Goal: Task Accomplishment & Management: Manage account settings

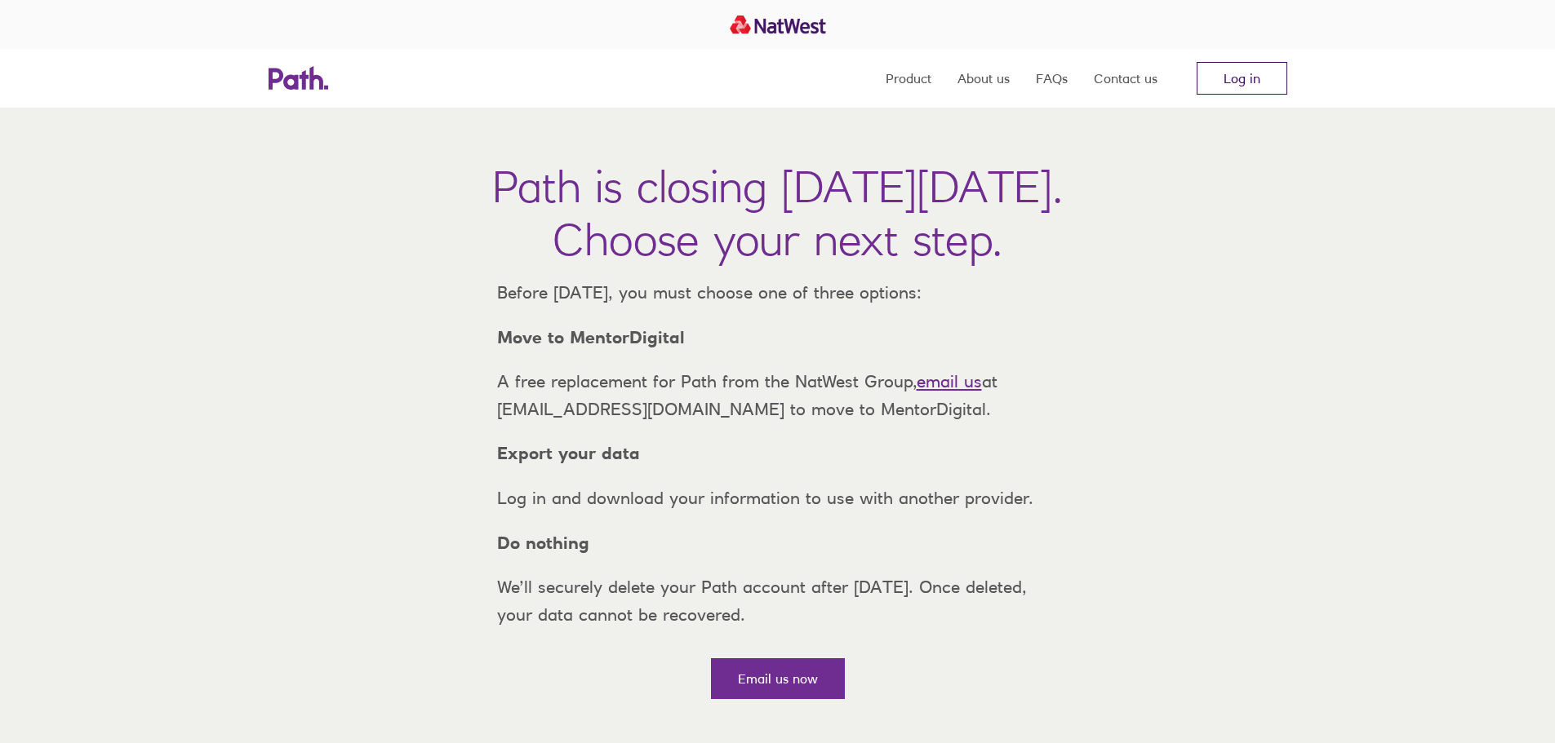
click at [1205, 87] on link "Log in" at bounding box center [1241, 78] width 91 height 33
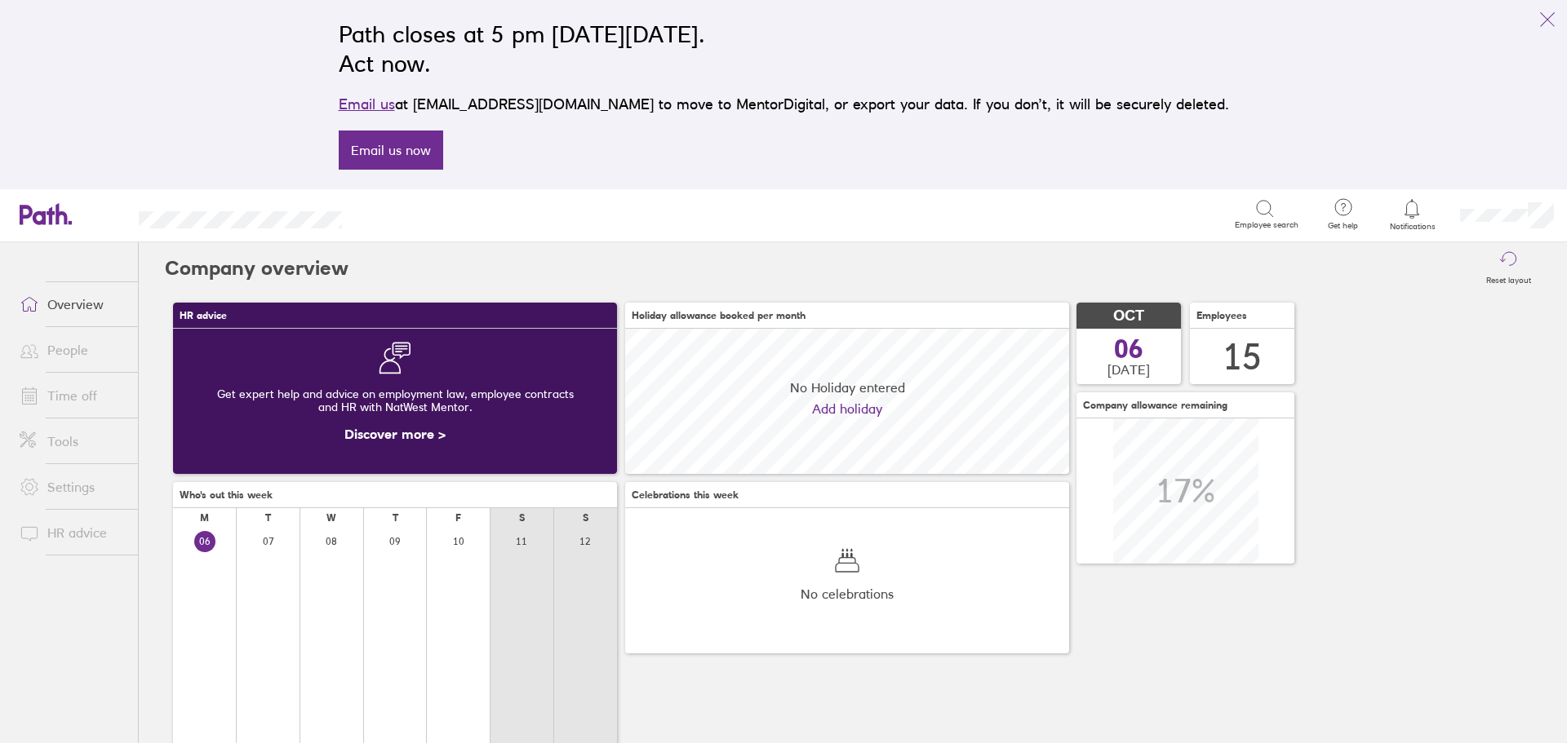
scroll to position [145, 444]
click at [1541, 11] on icon "link" at bounding box center [1547, 20] width 20 height 20
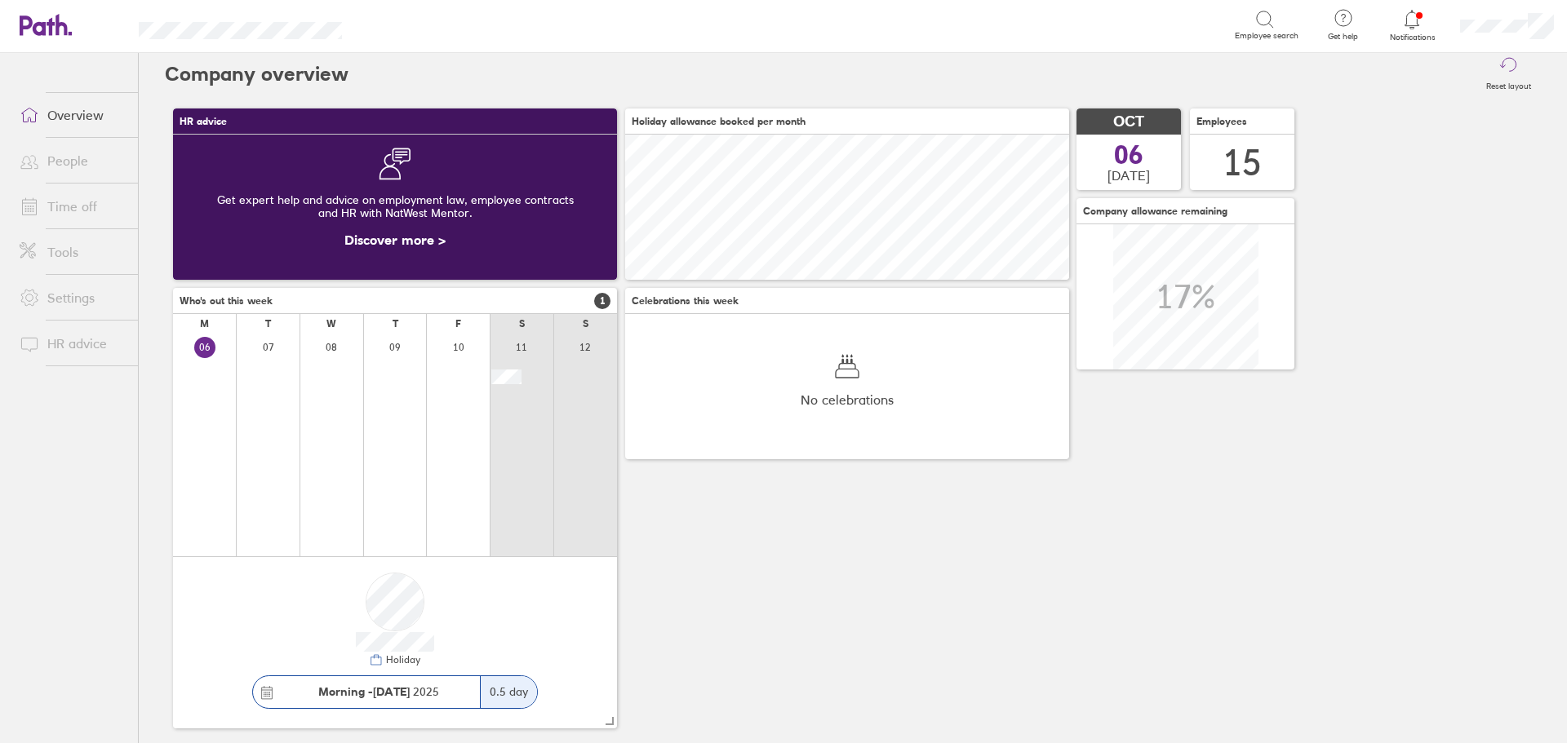
scroll to position [0, 0]
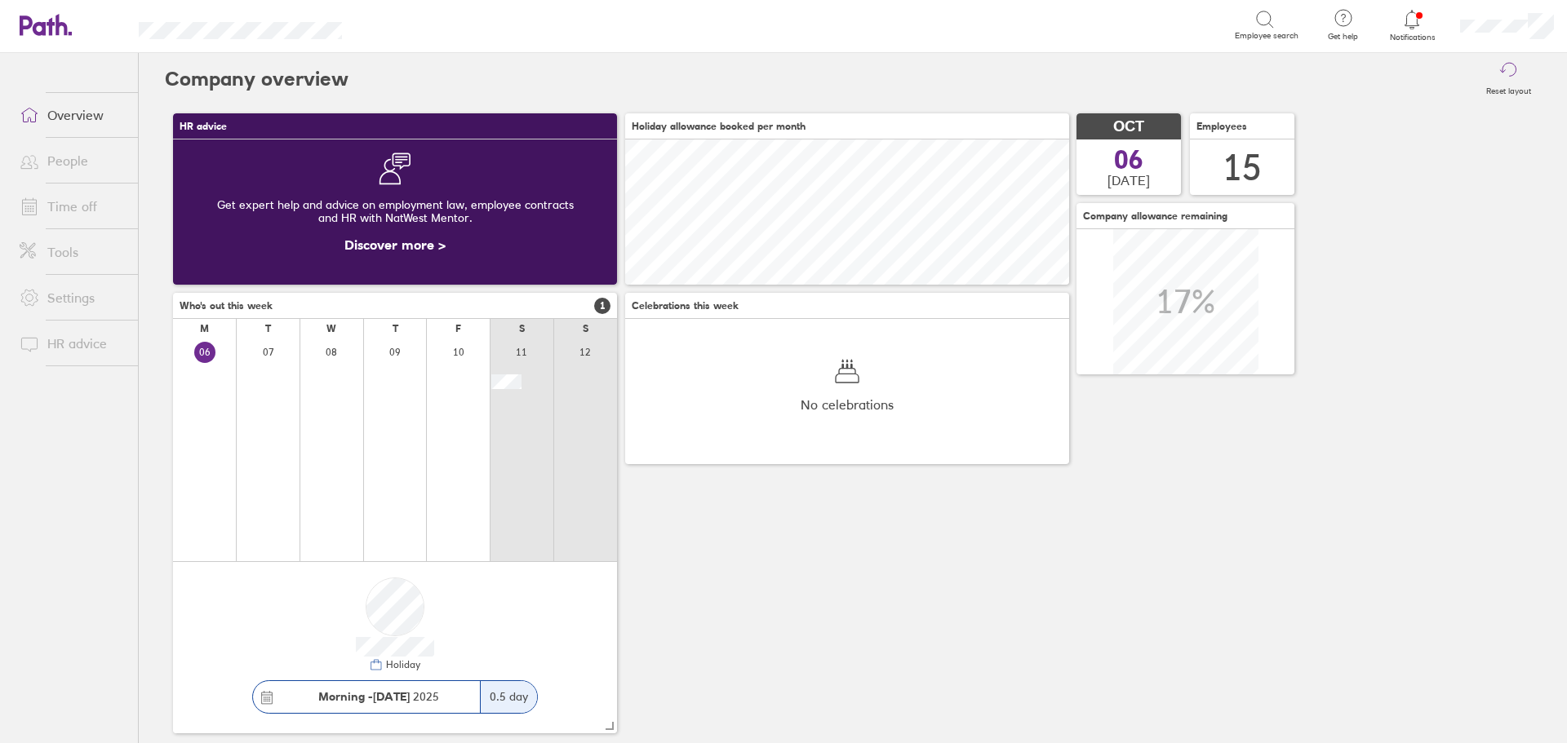
click at [60, 157] on link "People" at bounding box center [72, 160] width 131 height 33
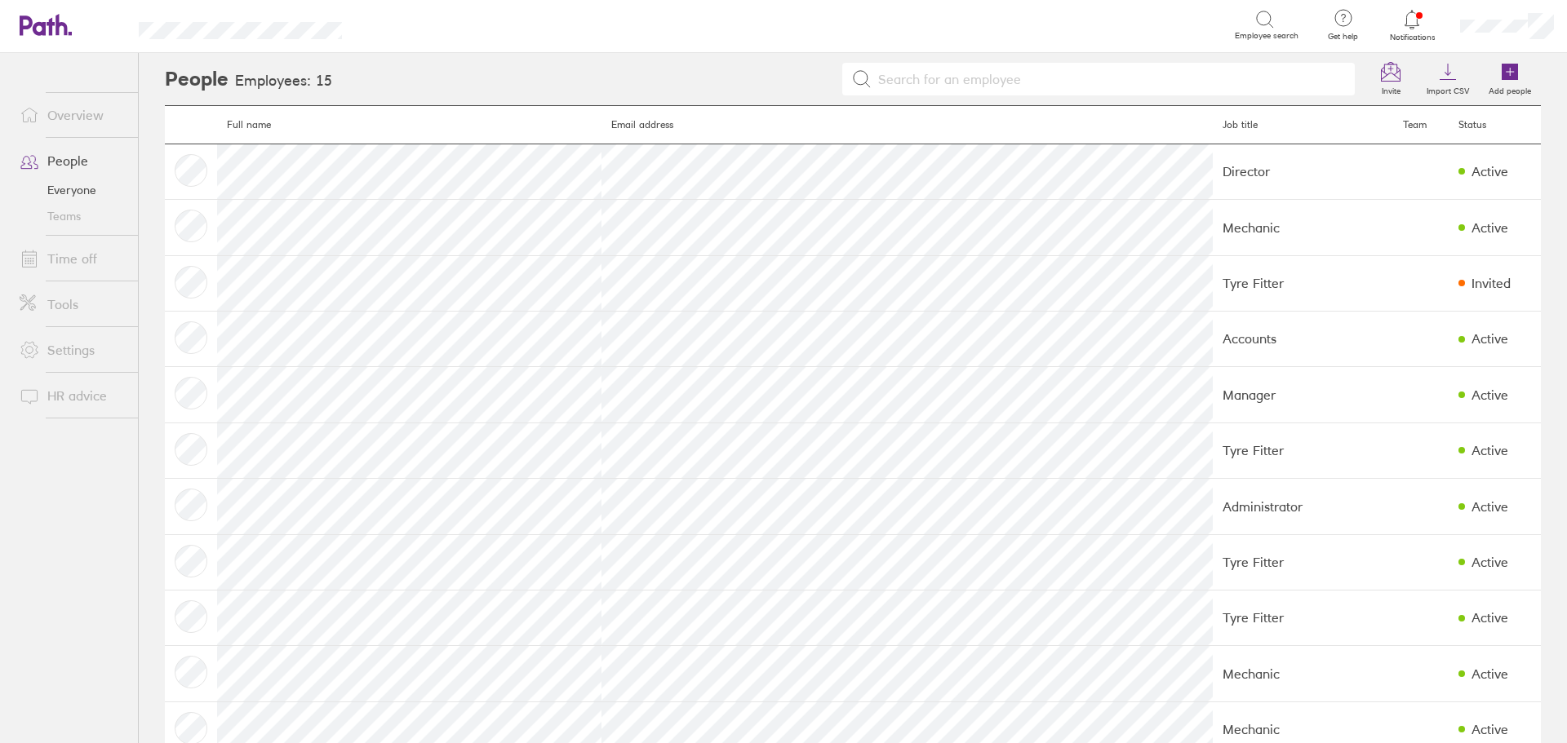
click at [1412, 29] on icon at bounding box center [1412, 19] width 14 height 19
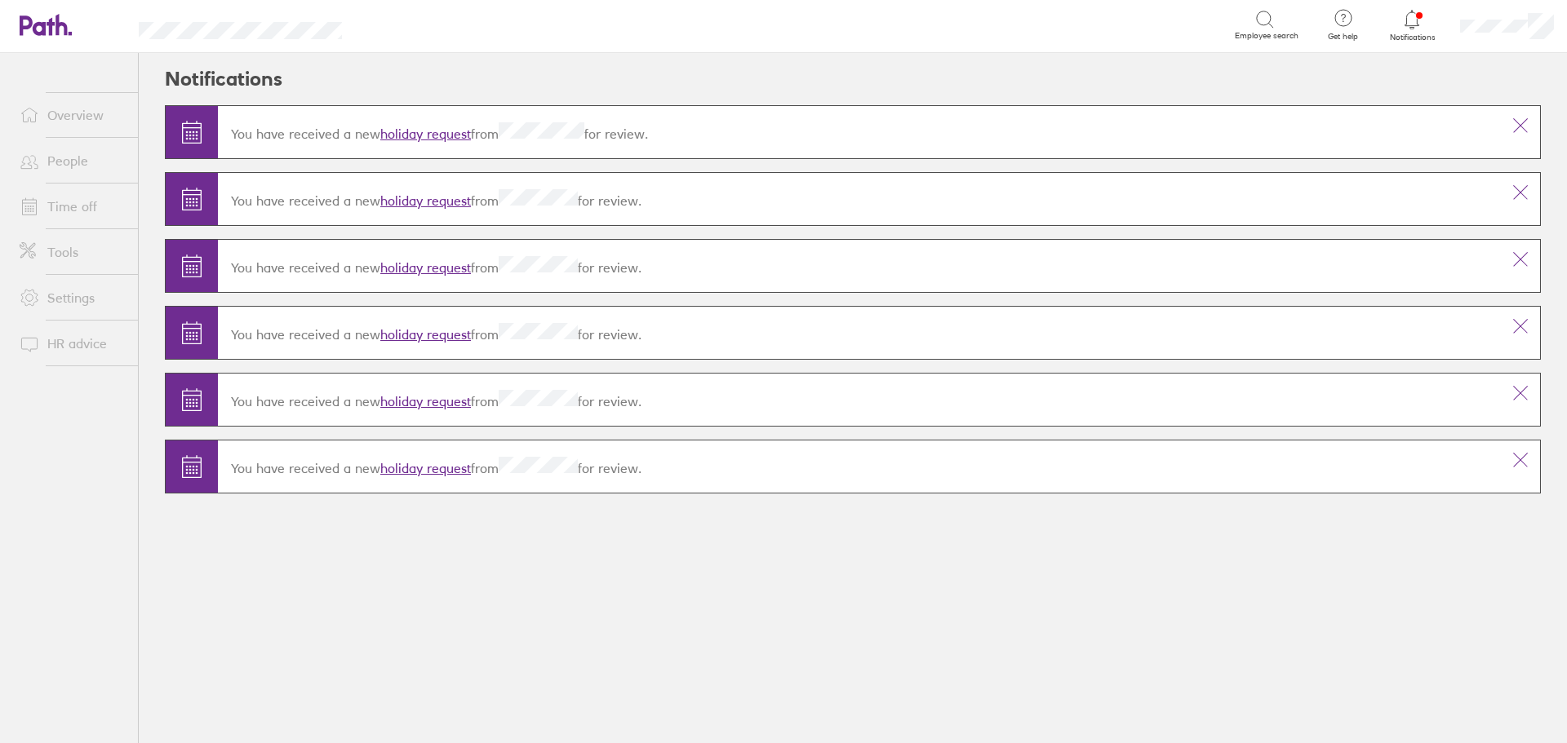
click at [420, 138] on link "holiday request" at bounding box center [425, 134] width 91 height 16
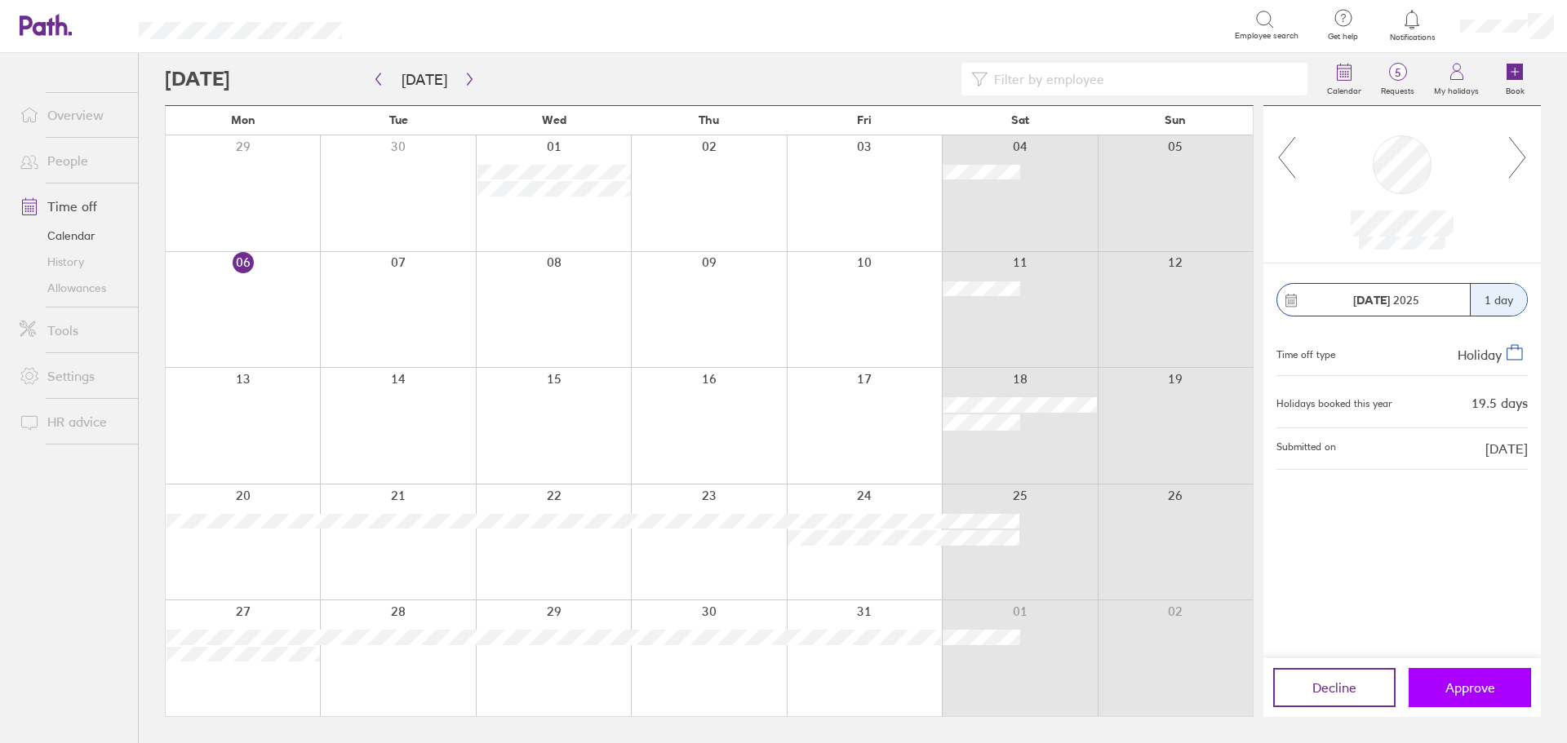
click at [1484, 681] on span "Approve" at bounding box center [1470, 688] width 50 height 15
drag, startPoint x: 1466, startPoint y: 229, endPoint x: 1353, endPoint y: 228, distance: 112.6
click at [1353, 228] on div at bounding box center [1402, 184] width 211 height 131
click at [1433, 687] on button "Approve" at bounding box center [1469, 687] width 122 height 39
click at [47, 25] on icon at bounding box center [46, 25] width 52 height 22
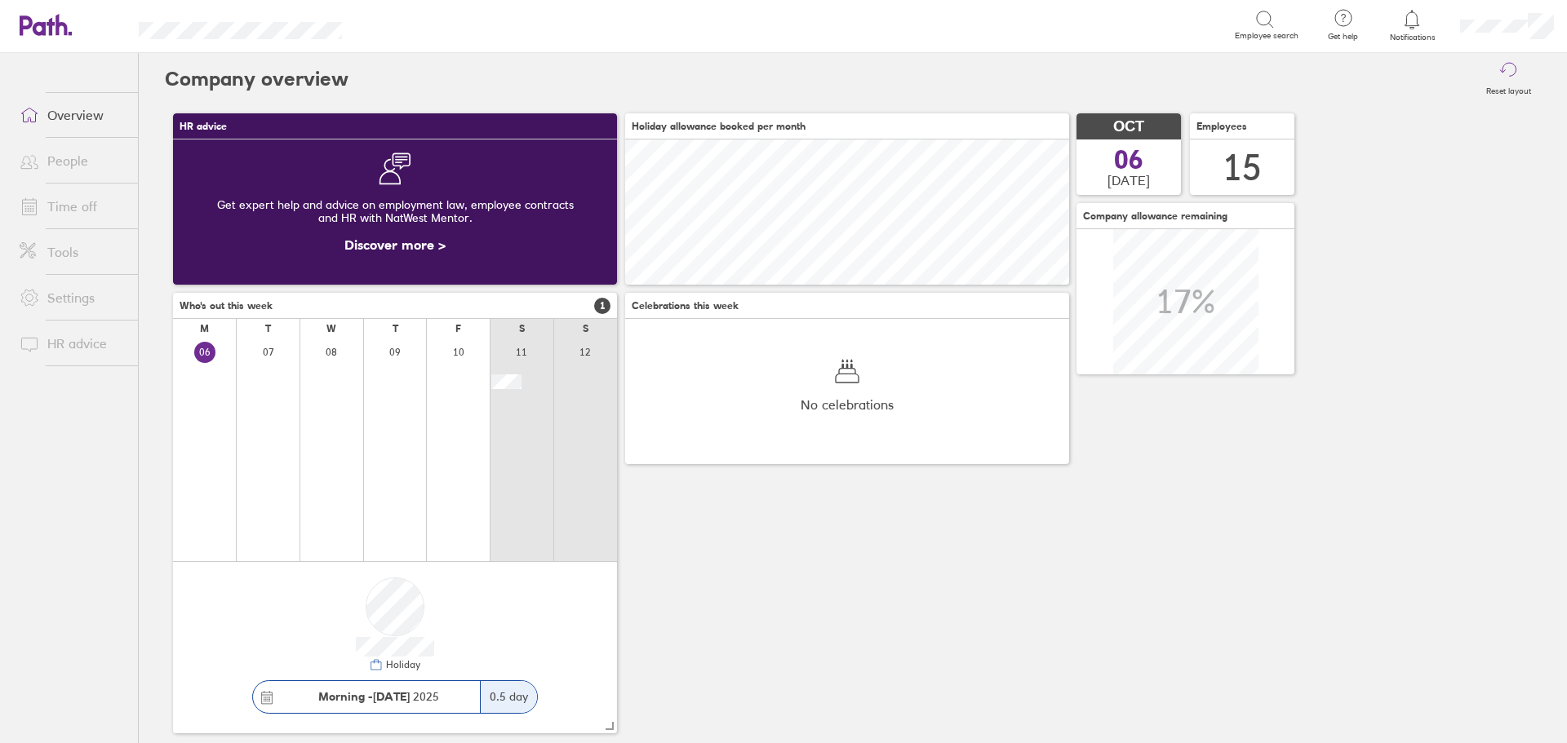
scroll to position [145, 444]
click at [101, 209] on link "Time off" at bounding box center [72, 206] width 131 height 33
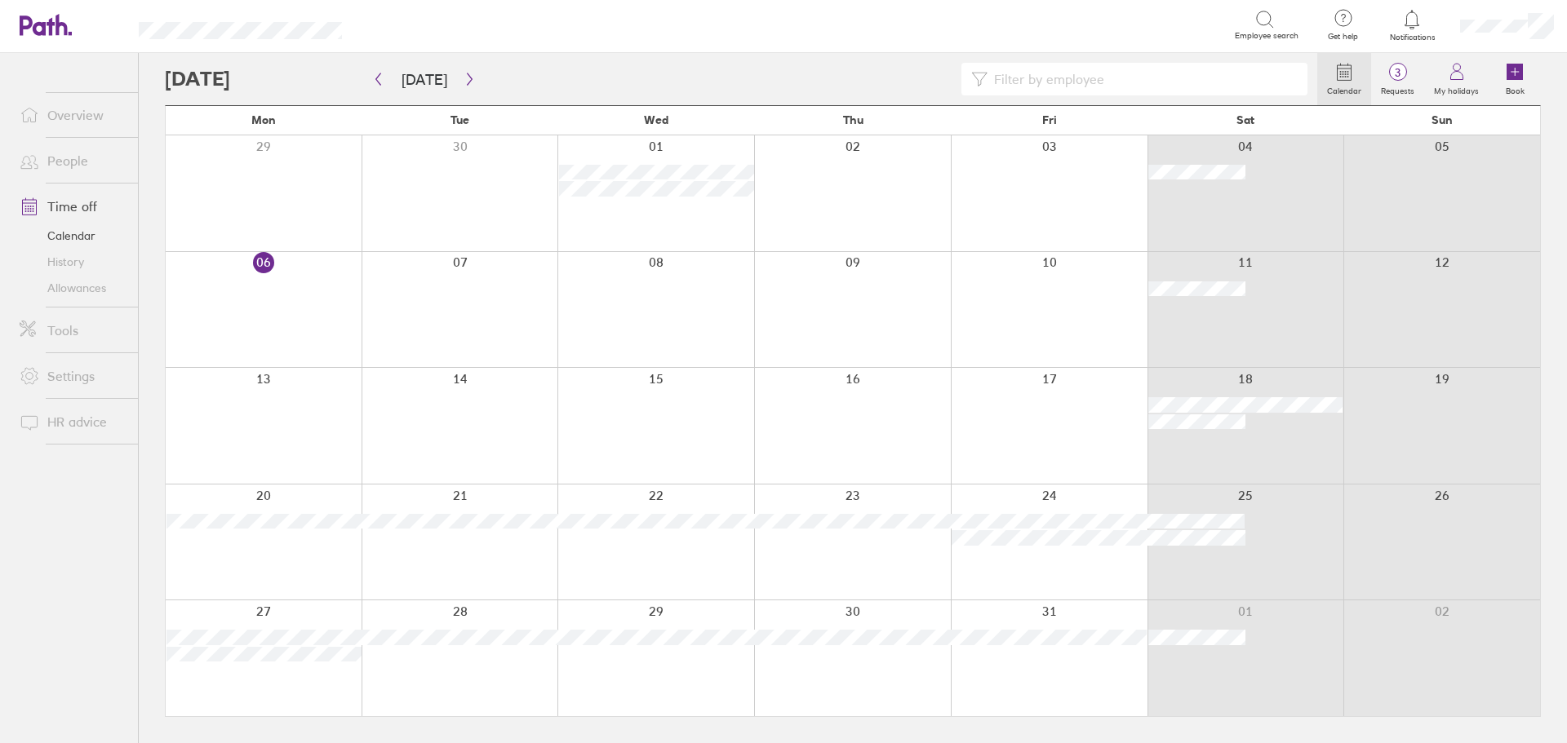
click at [279, 307] on div at bounding box center [264, 310] width 196 height 116
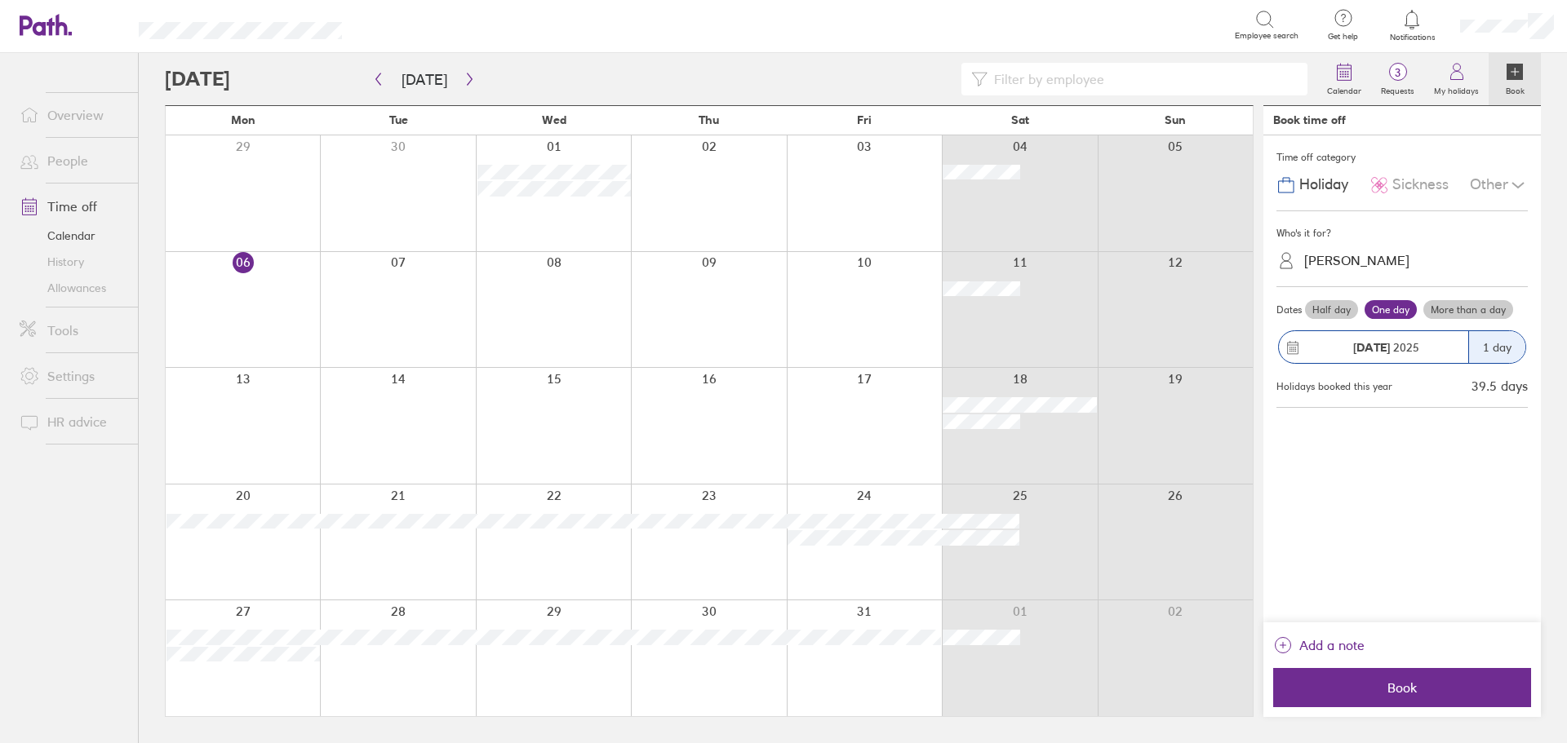
click at [1382, 179] on icon at bounding box center [1379, 185] width 20 height 20
click at [1409, 275] on div "[PERSON_NAME]" at bounding box center [1412, 261] width 232 height 31
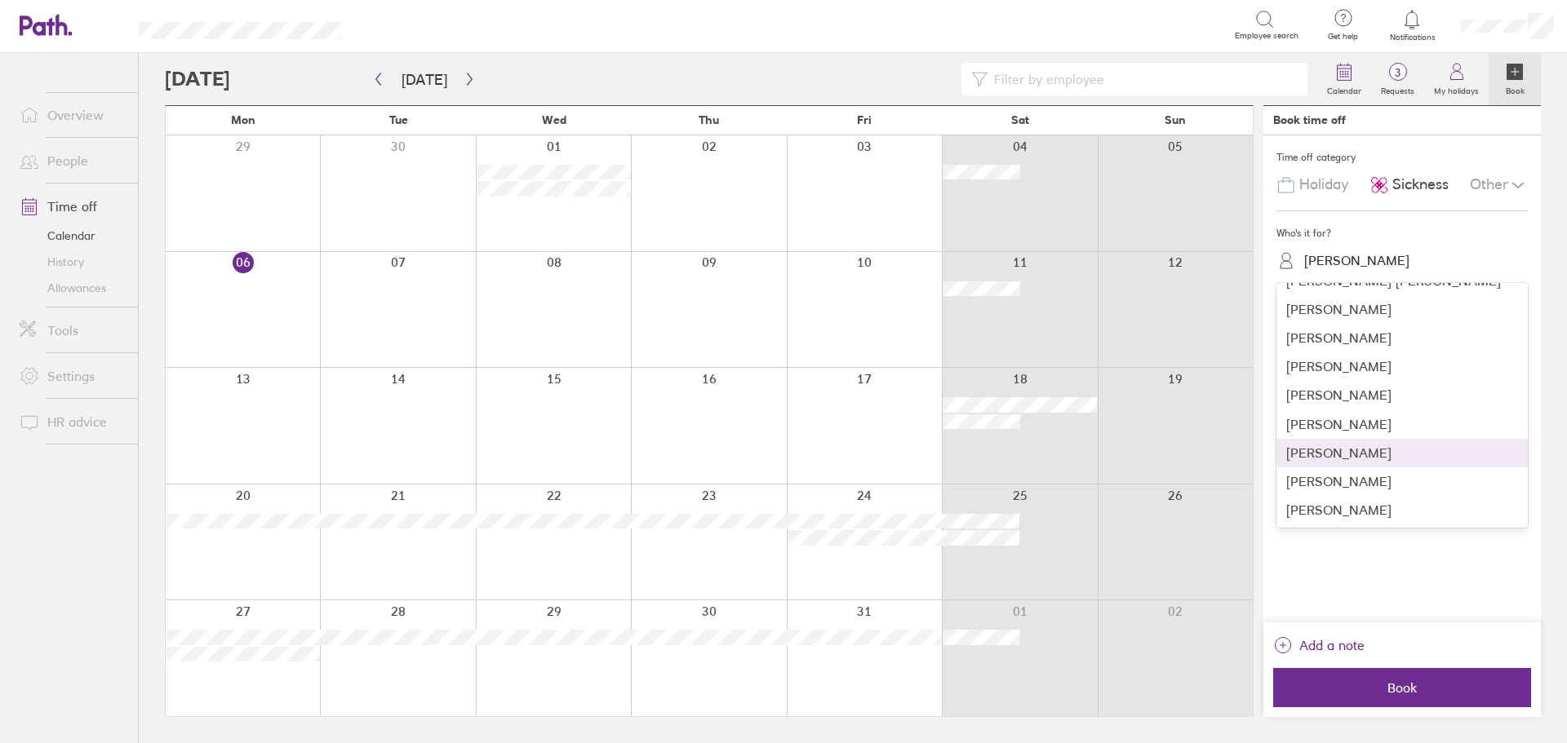
scroll to position [193, 0]
click at [1346, 481] on div "[PERSON_NAME]" at bounding box center [1401, 481] width 251 height 29
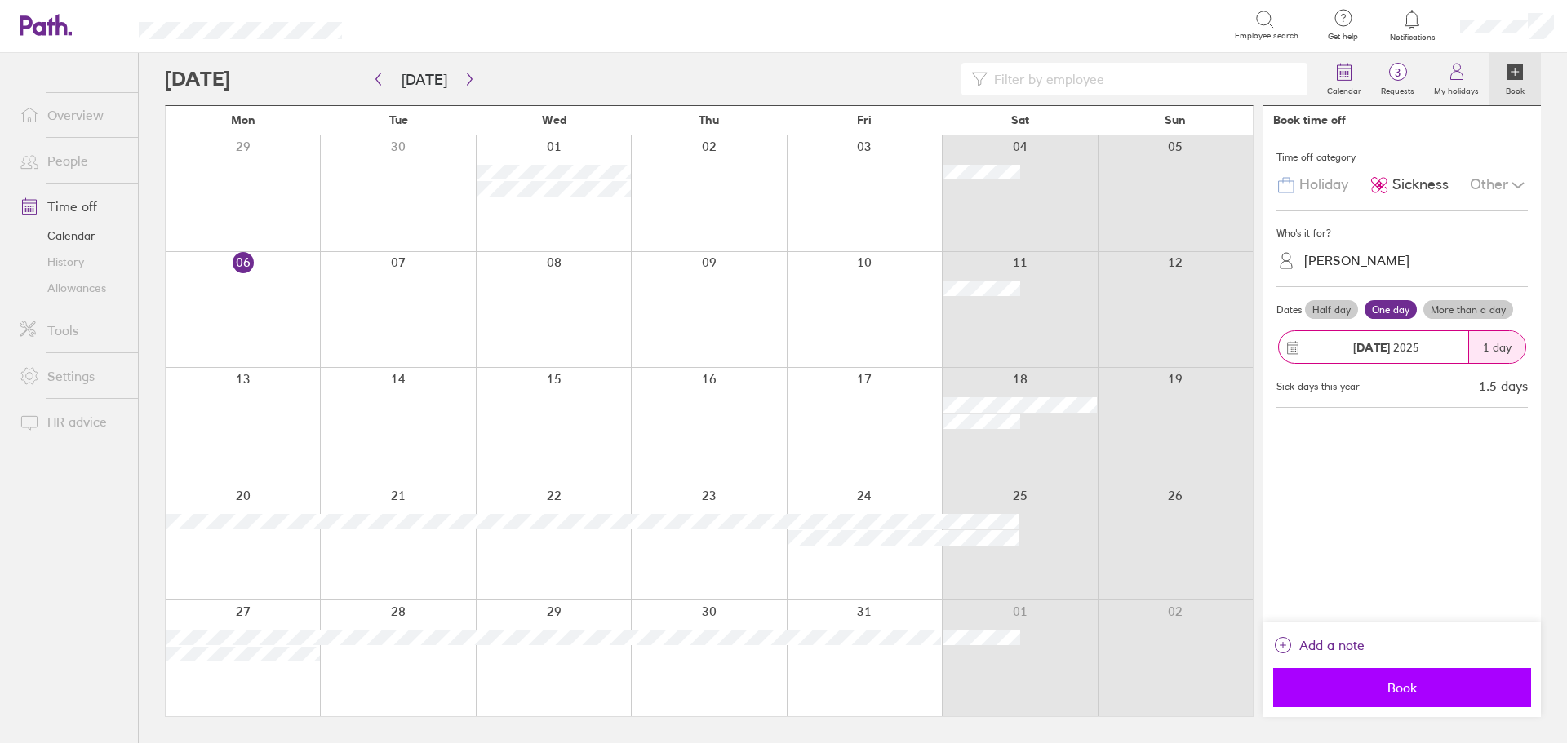
click at [1415, 669] on button "Book" at bounding box center [1402, 687] width 258 height 39
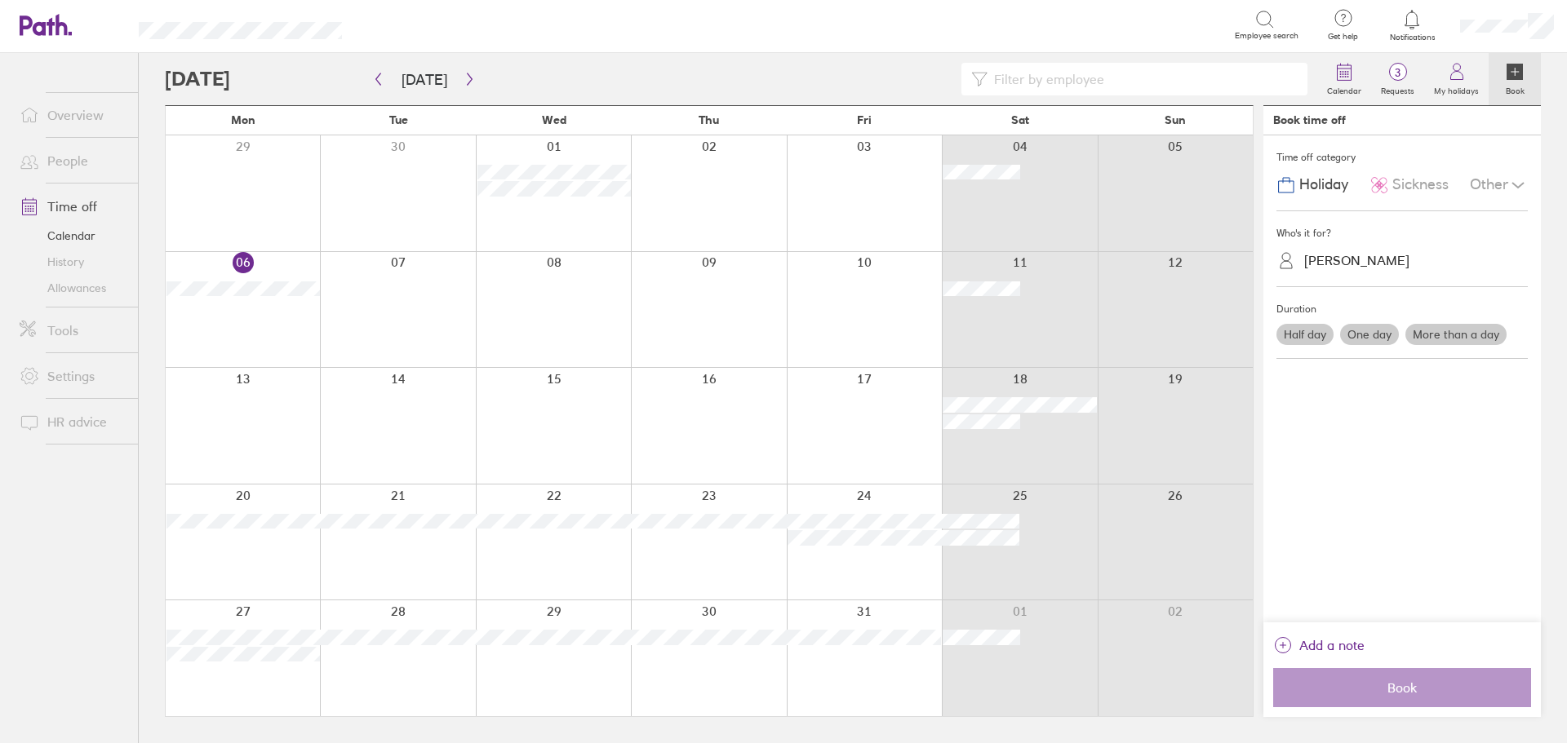
click at [1355, 249] on div "[PERSON_NAME]" at bounding box center [1412, 260] width 232 height 25
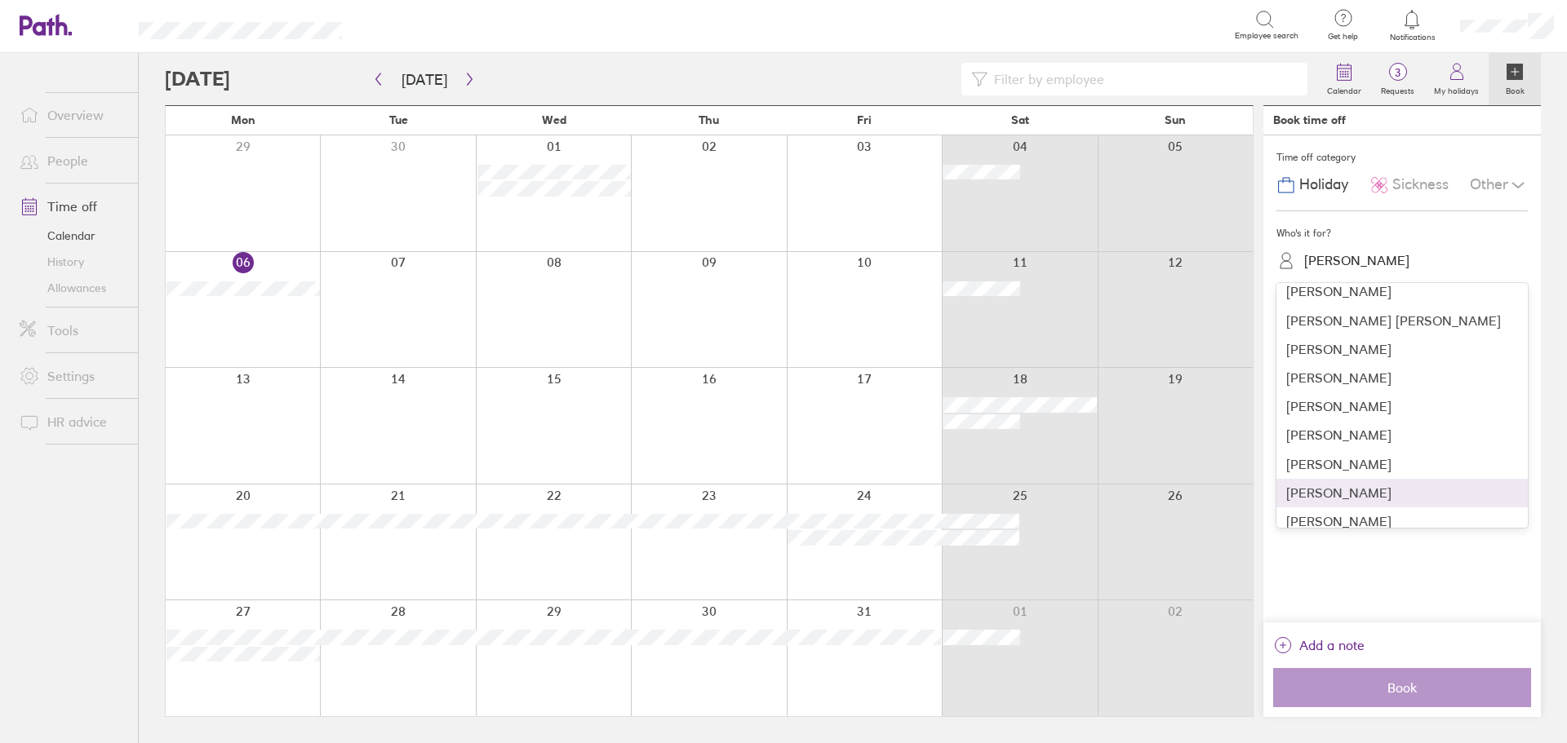
scroll to position [29, 0]
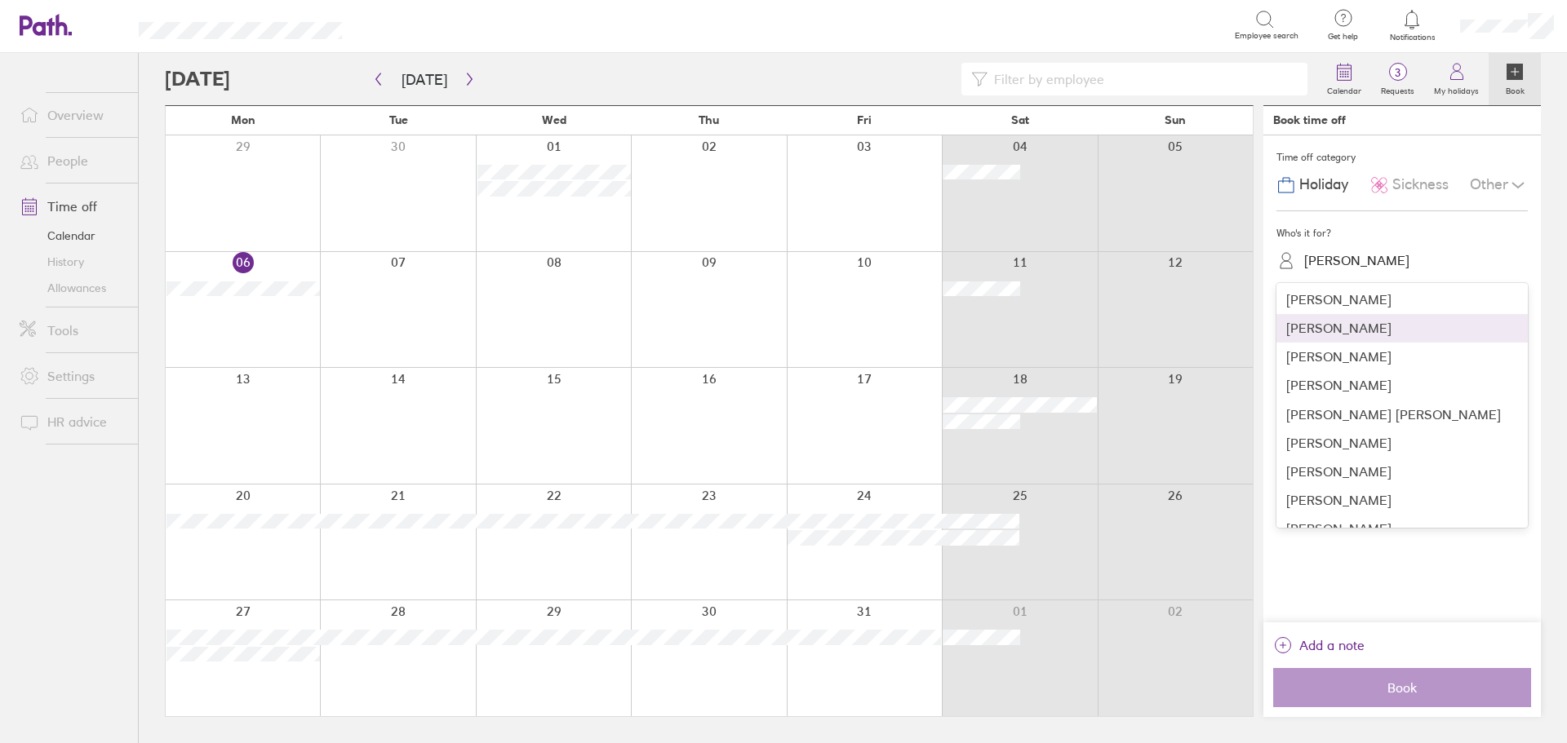
click at [1357, 332] on div "[PERSON_NAME]" at bounding box center [1401, 328] width 251 height 29
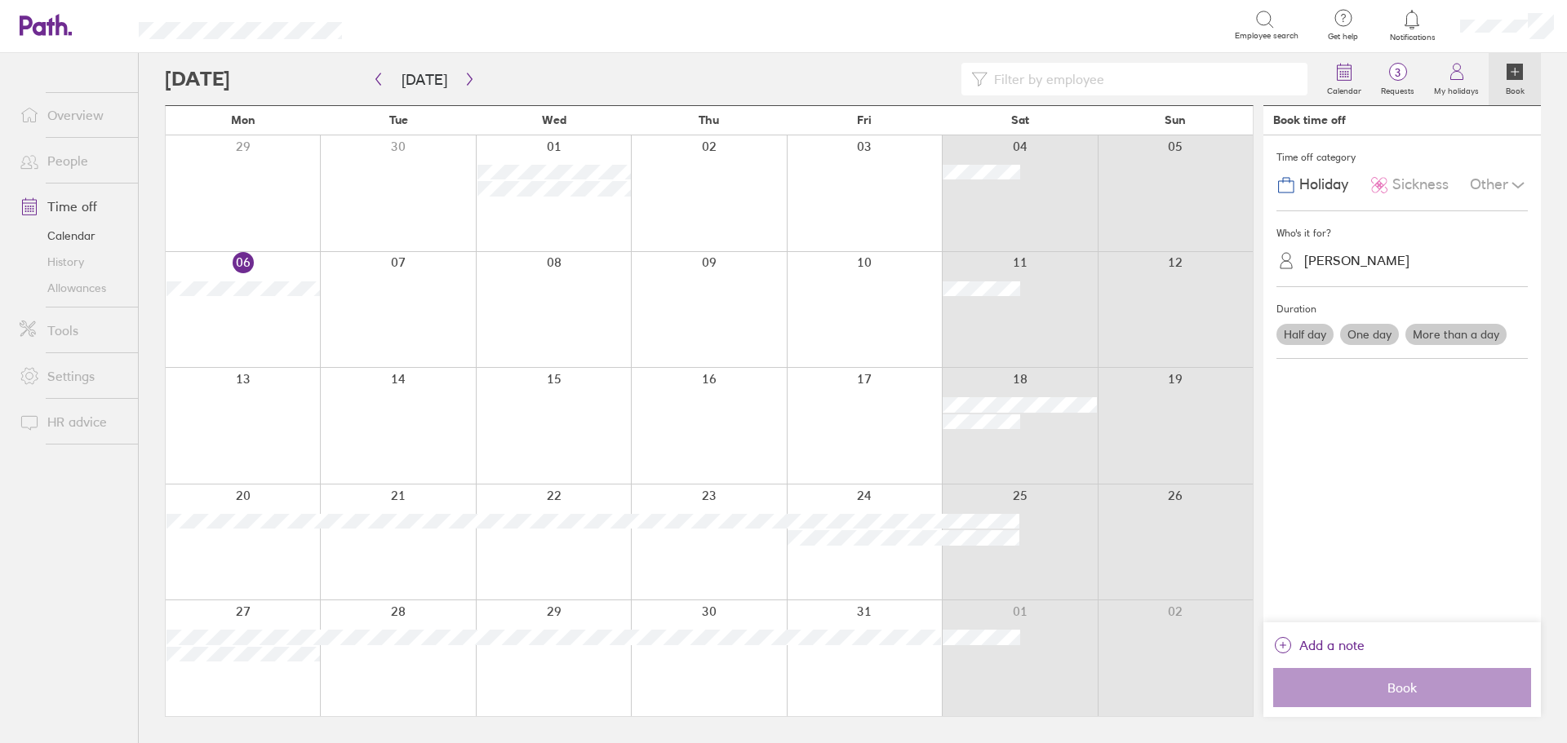
click at [1300, 334] on label "Half day" at bounding box center [1304, 334] width 57 height 21
click at [0, 0] on input "Half day" at bounding box center [0, 0] width 0 height 0
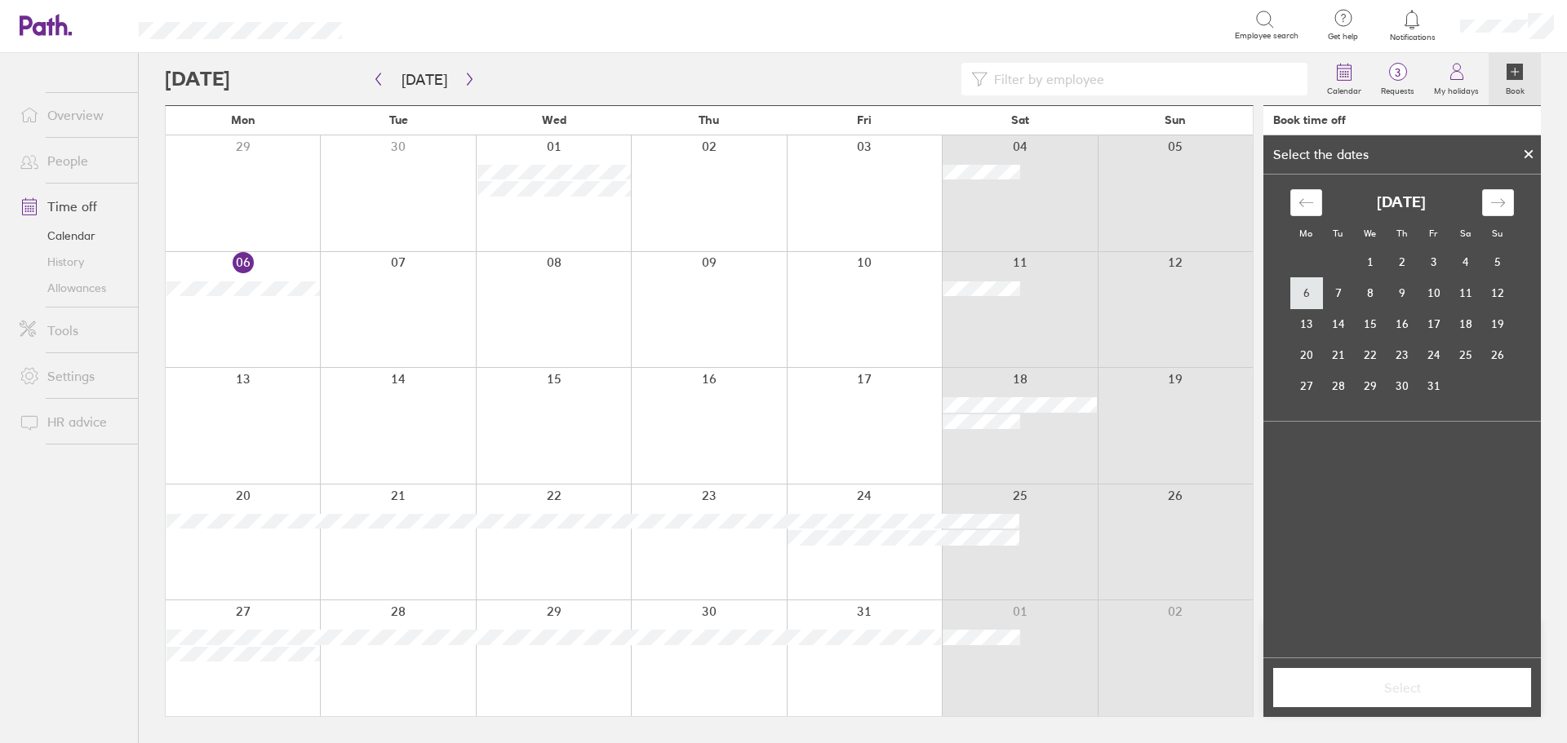
click at [1302, 298] on td "6" at bounding box center [1306, 292] width 32 height 31
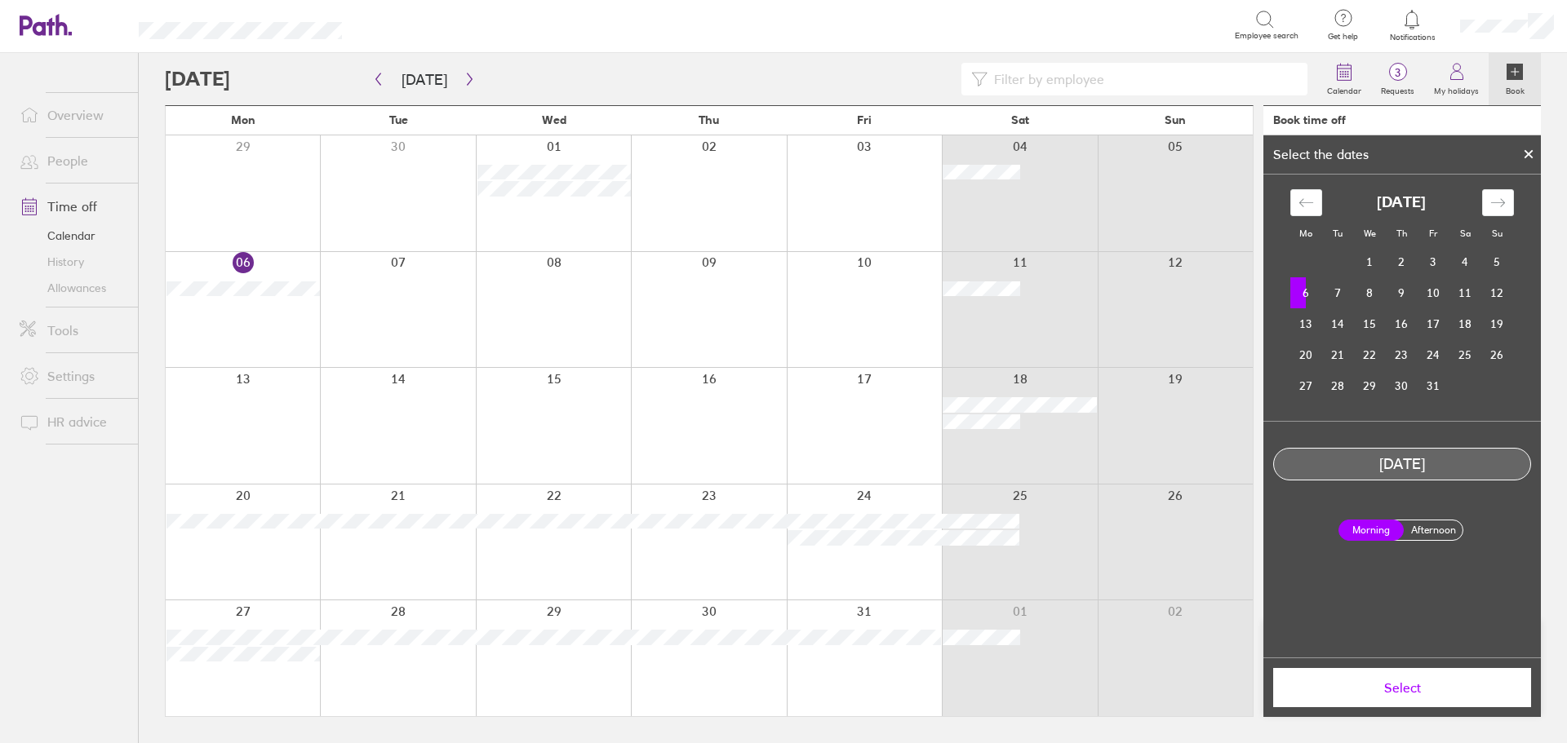
click at [1435, 531] on label "Afternoon" at bounding box center [1432, 531] width 65 height 20
click at [0, 0] on input "Afternoon" at bounding box center [0, 0] width 0 height 0
click at [1390, 690] on span "Select" at bounding box center [1401, 688] width 235 height 15
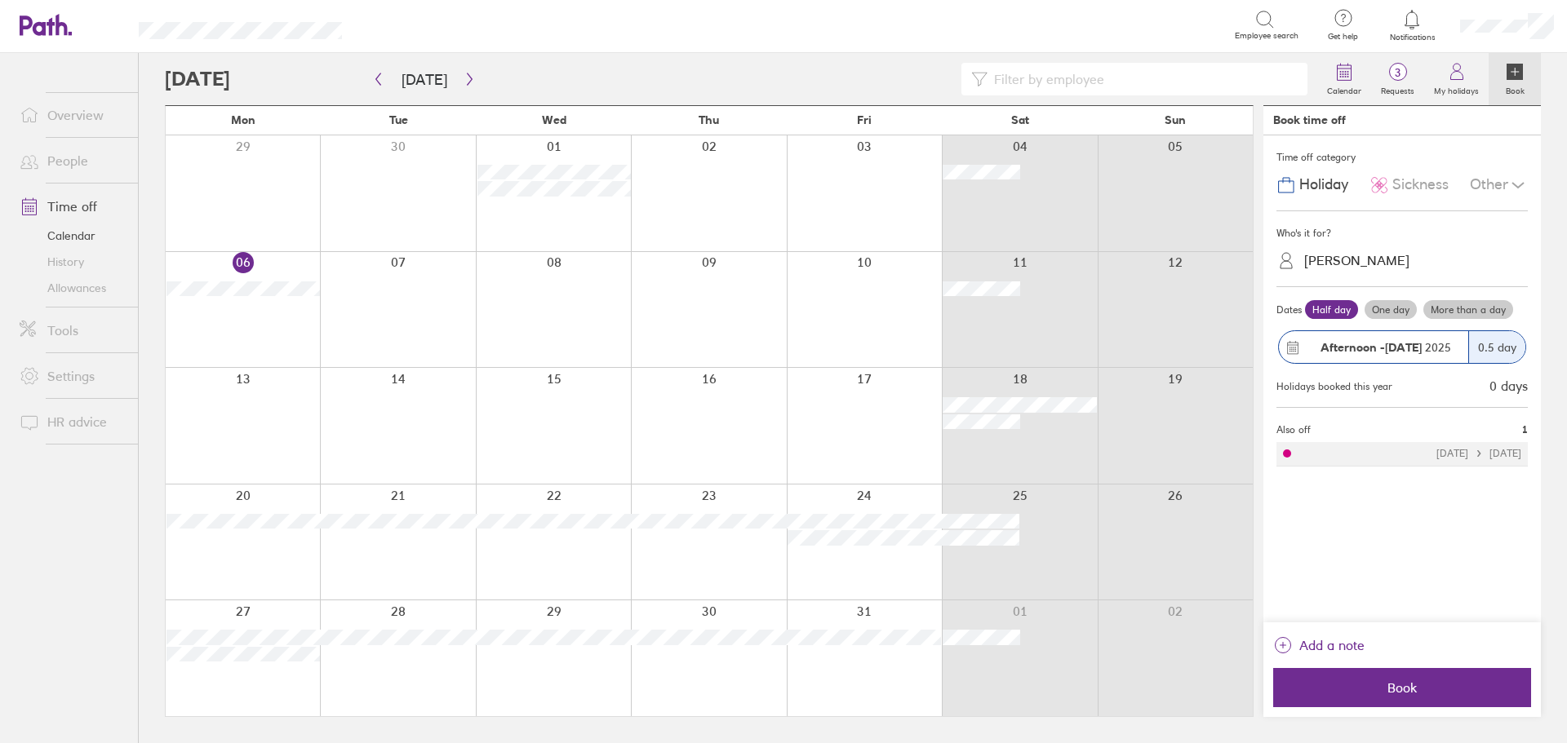
click at [1404, 178] on span "Sickness" at bounding box center [1420, 184] width 56 height 17
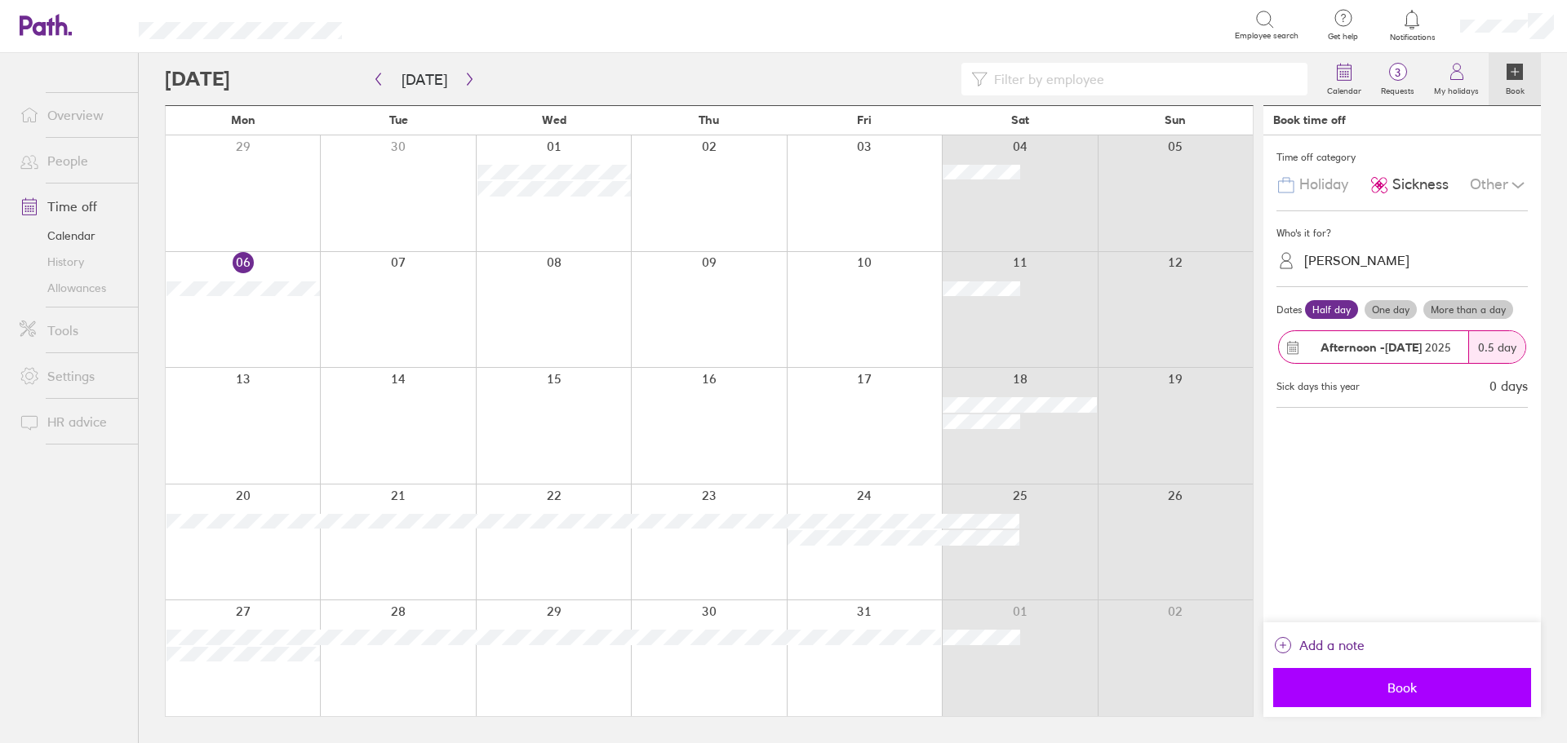
click at [1396, 681] on span "Book" at bounding box center [1401, 688] width 235 height 15
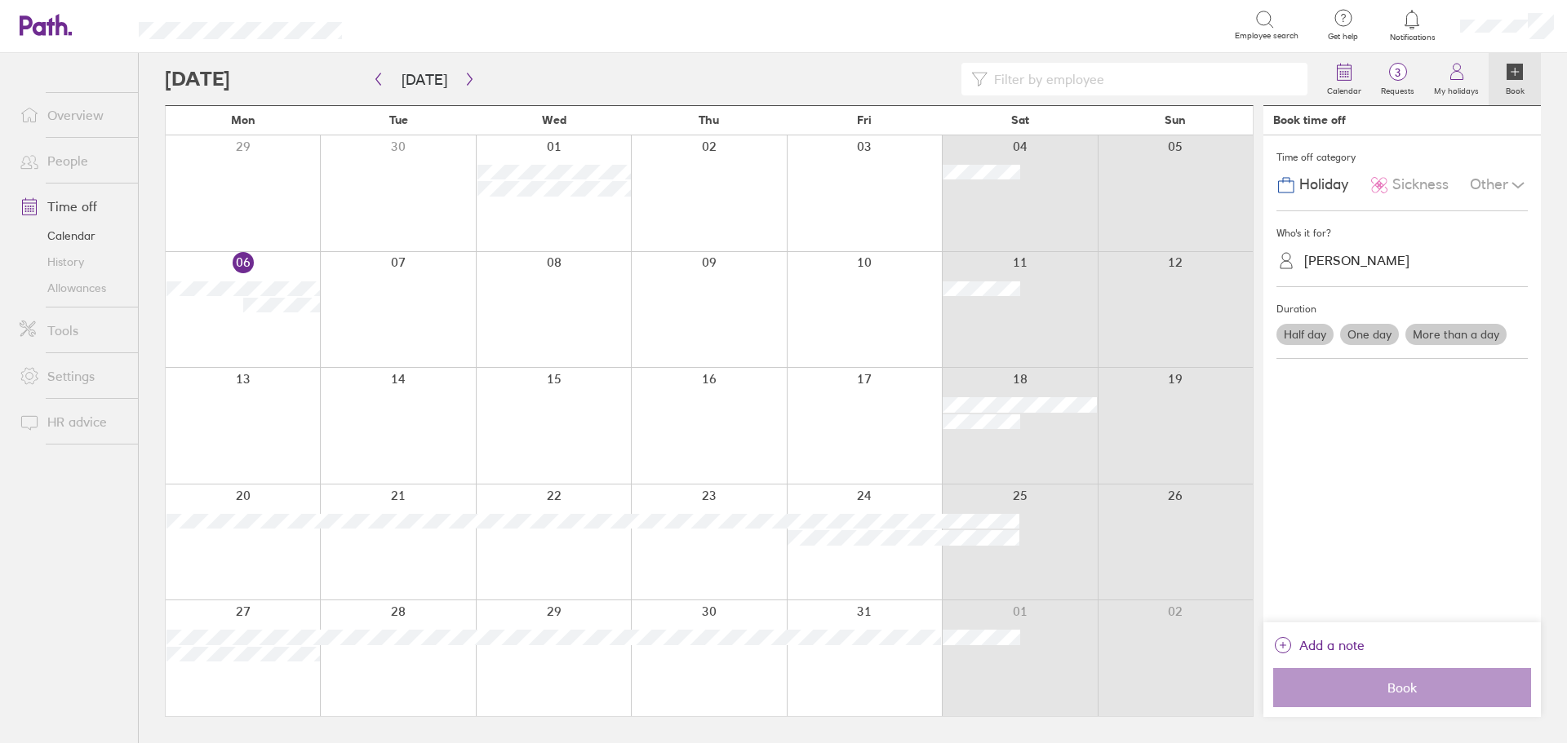
click at [1399, 29] on div at bounding box center [1412, 19] width 53 height 23
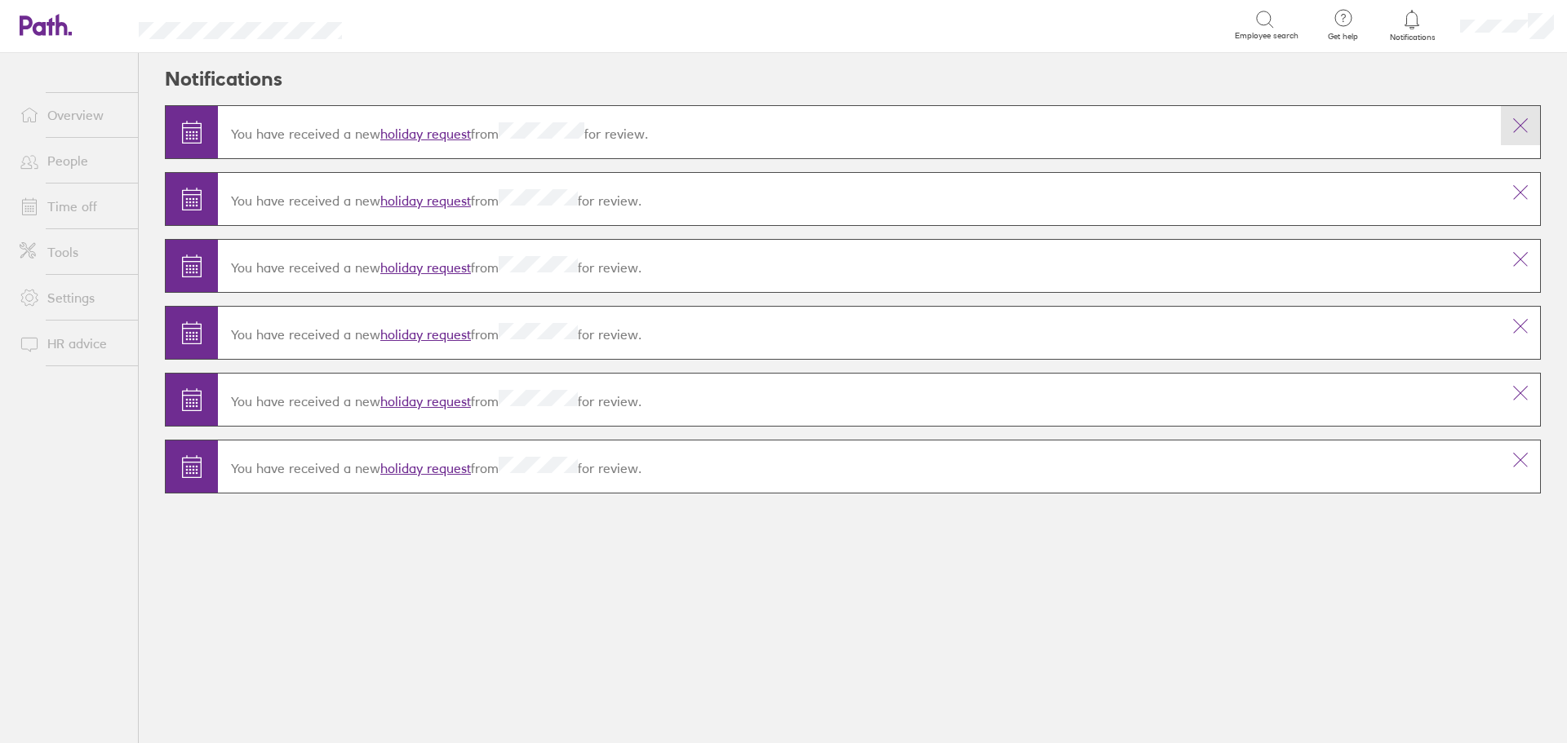
click at [1515, 127] on icon at bounding box center [1520, 126] width 20 height 20
